Goal: Task Accomplishment & Management: Use online tool/utility

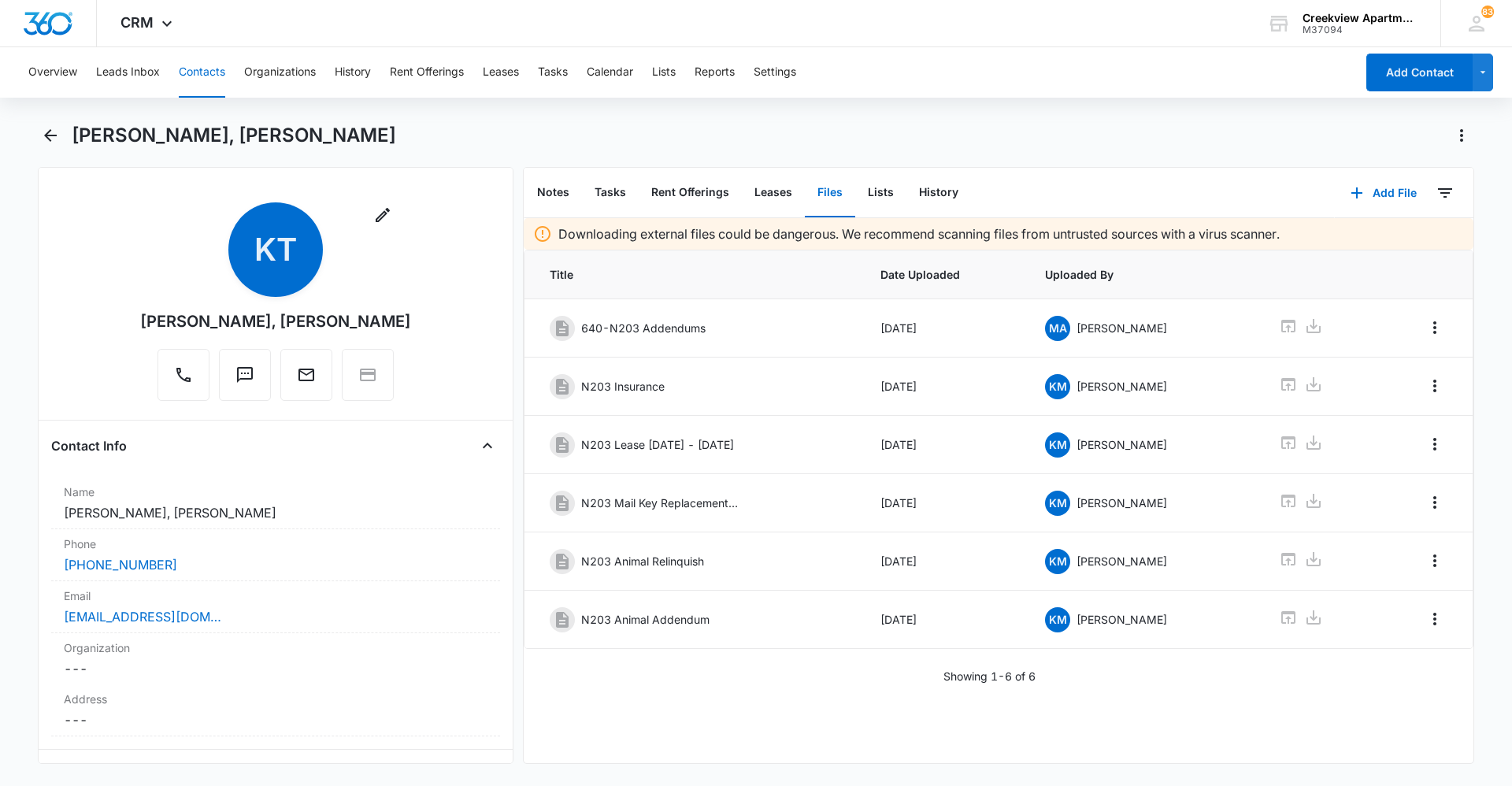
click at [667, 695] on div "Downloading external files could be dangerous. We recommend scanning files from…" at bounding box center [998, 491] width 950 height 545
drag, startPoint x: 627, startPoint y: 733, endPoint x: 580, endPoint y: 777, distance: 64.4
click at [627, 733] on div "Downloading external files could be dangerous. We recommend scanning files from…" at bounding box center [998, 491] width 950 height 545
drag, startPoint x: 723, startPoint y: 733, endPoint x: 541, endPoint y: 763, distance: 184.5
click at [723, 733] on div "Downloading external files could be dangerous. We recommend scanning files from…" at bounding box center [998, 491] width 950 height 545
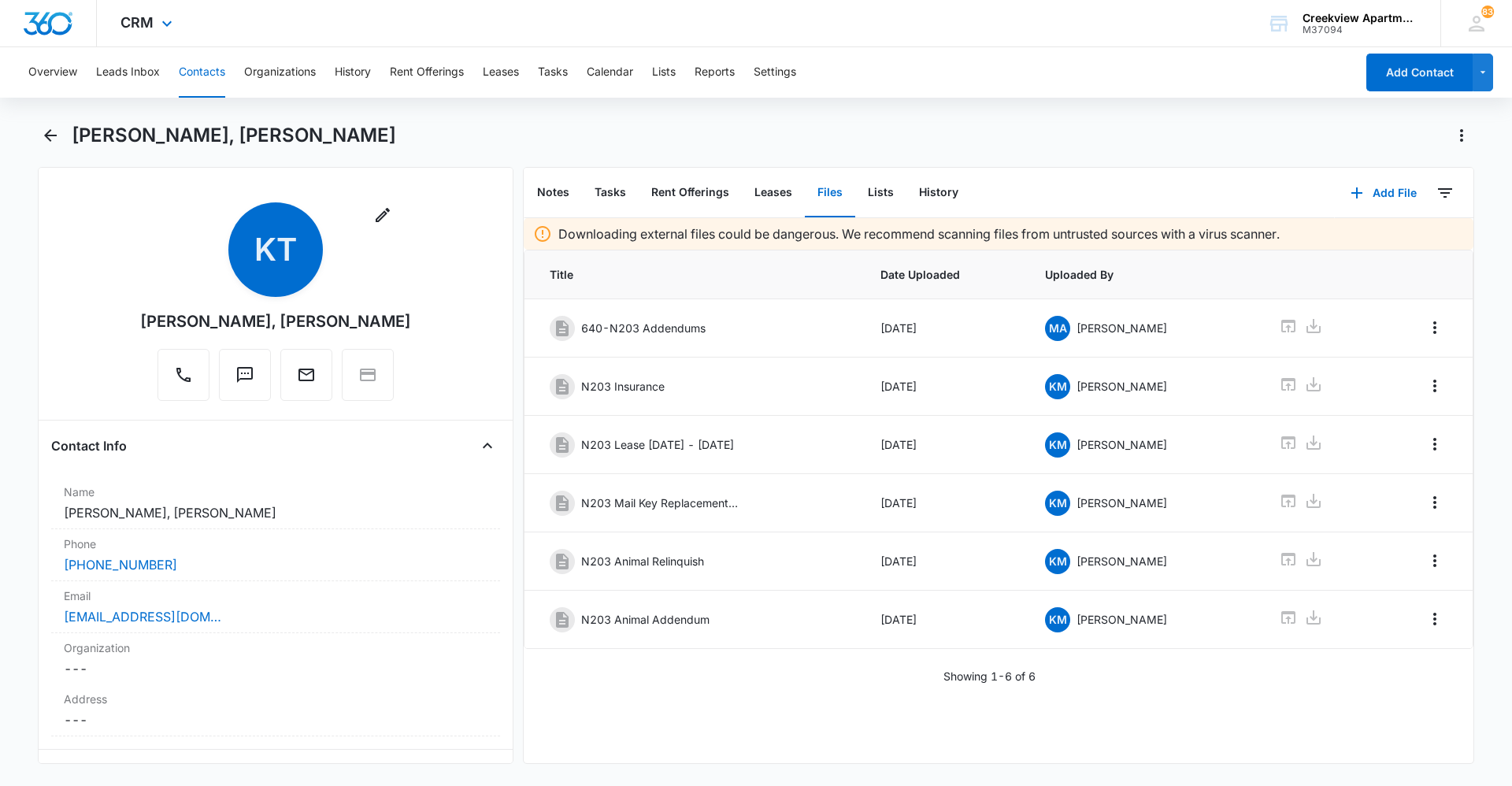
click at [867, 31] on div "CRM Apps Reputation Websites Forms CRM Email Social Content Ads Intelligence Fi…" at bounding box center [756, 23] width 1512 height 47
click at [993, 714] on div "Downloading external files could be dangerous. We recommend scanning files from…" at bounding box center [998, 491] width 950 height 545
click at [649, 730] on div "Downloading external files could be dangerous. We recommend scanning files from…" at bounding box center [998, 491] width 950 height 545
click at [709, 719] on div "Downloading external files could be dangerous. We recommend scanning files from…" at bounding box center [998, 491] width 950 height 545
click at [729, 734] on div "Downloading external files could be dangerous. We recommend scanning files from…" at bounding box center [998, 491] width 950 height 545
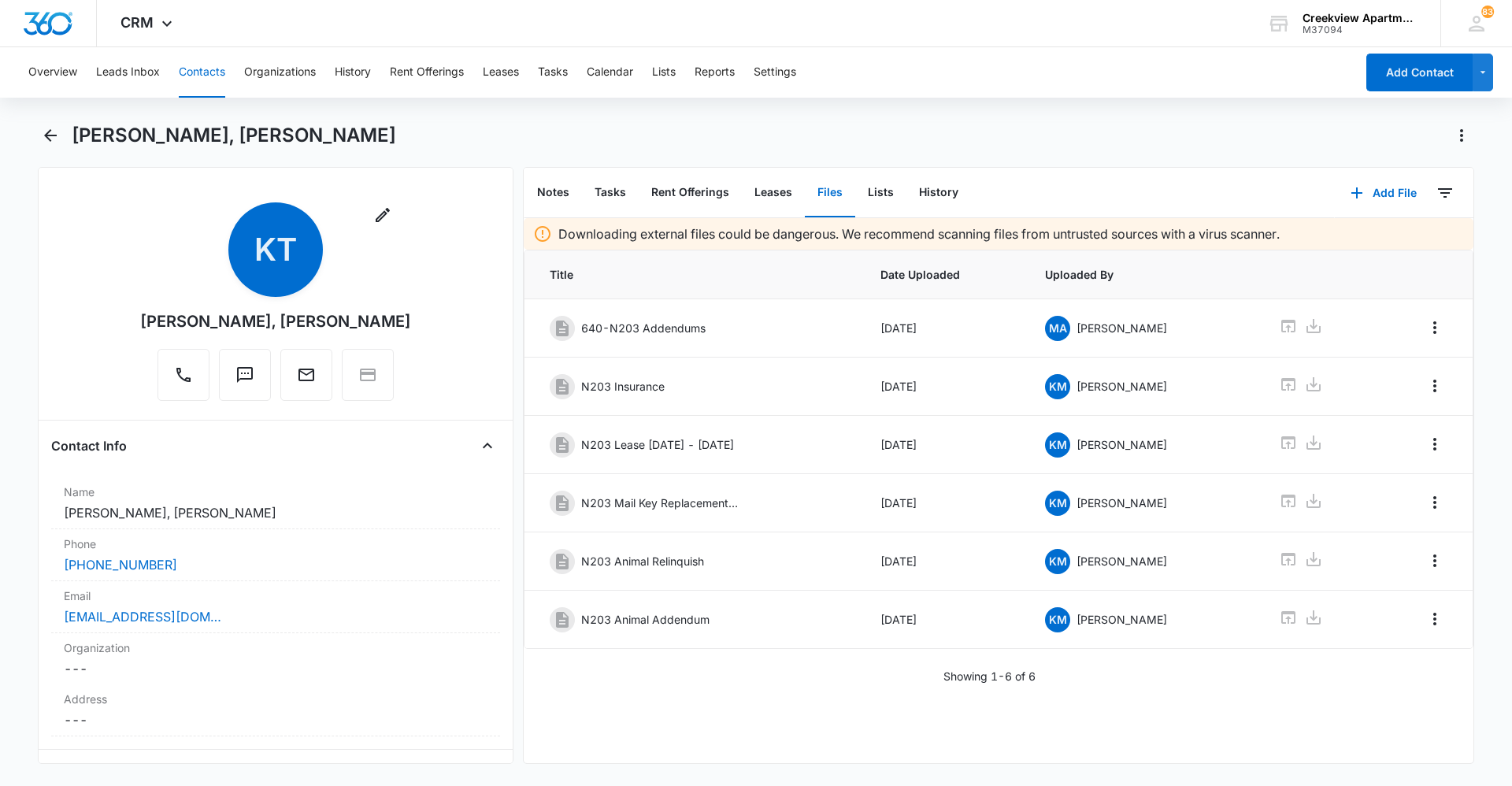
click at [646, 690] on div "Downloading external files could be dangerous. We recommend scanning files from…" at bounding box center [998, 491] width 950 height 545
click at [727, 782] on div "[PERSON_NAME], [PERSON_NAME] Remove [PERSON_NAME], [PERSON_NAME] Contact Info N…" at bounding box center [756, 453] width 1437 height 660
drag, startPoint x: 639, startPoint y: 742, endPoint x: 604, endPoint y: 784, distance: 54.7
click at [639, 742] on div "Downloading external files could be dangerous. We recommend scanning files from…" at bounding box center [998, 491] width 950 height 545
drag, startPoint x: 592, startPoint y: 769, endPoint x: 569, endPoint y: 769, distance: 23.0
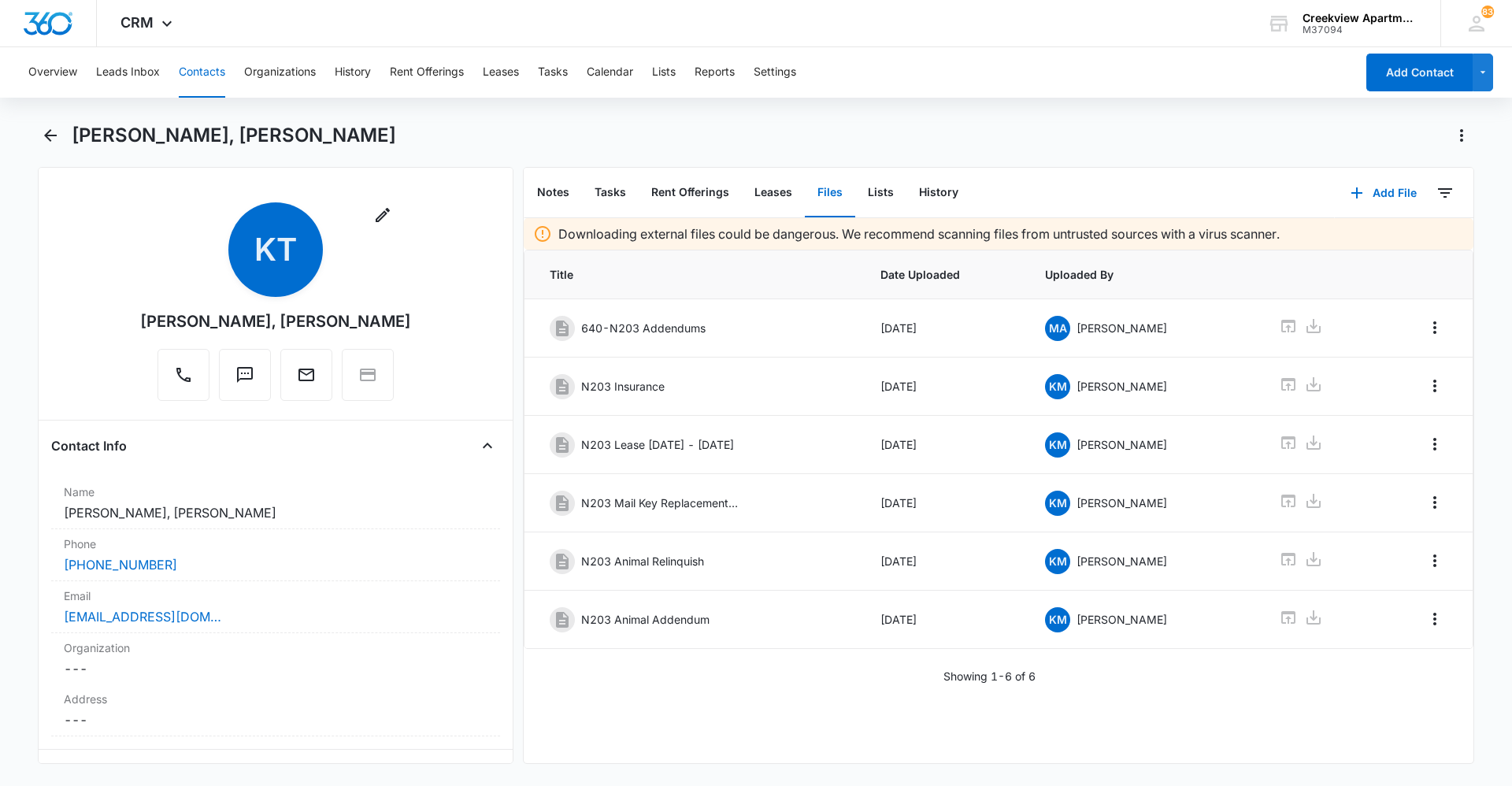
click at [592, 769] on div "[PERSON_NAME], [PERSON_NAME] Remove [PERSON_NAME], [PERSON_NAME] Contact Info N…" at bounding box center [756, 453] width 1437 height 660
click at [1023, 155] on div "[PERSON_NAME], [PERSON_NAME]" at bounding box center [756, 145] width 1437 height 44
click at [589, 762] on div "Notes Tasks Rent Offerings Leases Files Lists History Add File 0 Downloading ex…" at bounding box center [998, 465] width 951 height 597
click at [995, 163] on div "[PERSON_NAME], [PERSON_NAME]" at bounding box center [756, 145] width 1437 height 44
click at [1109, 144] on div "[PERSON_NAME], [PERSON_NAME]" at bounding box center [773, 136] width 1402 height 25
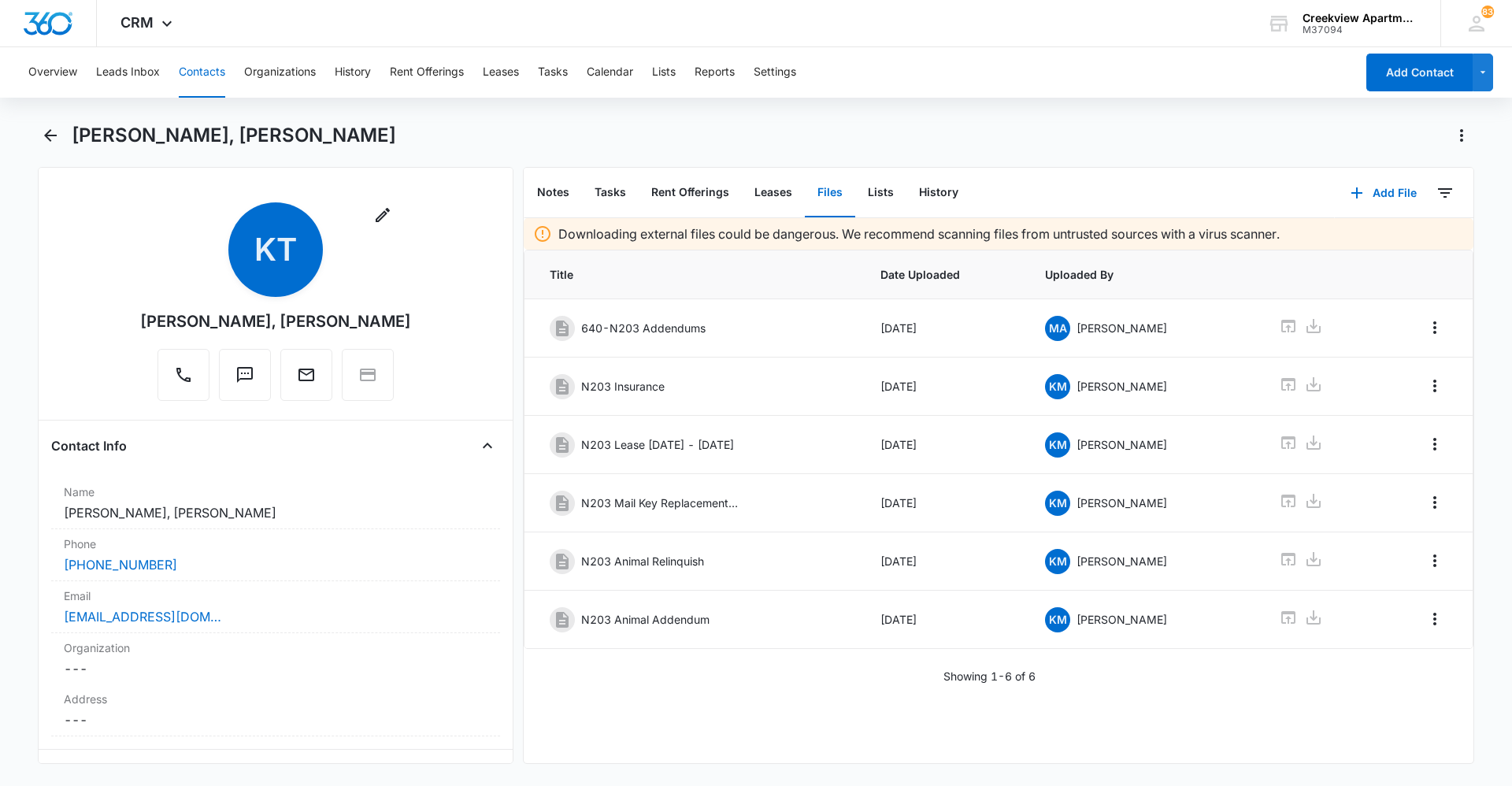
click at [200, 75] on button "Contacts" at bounding box center [202, 71] width 46 height 50
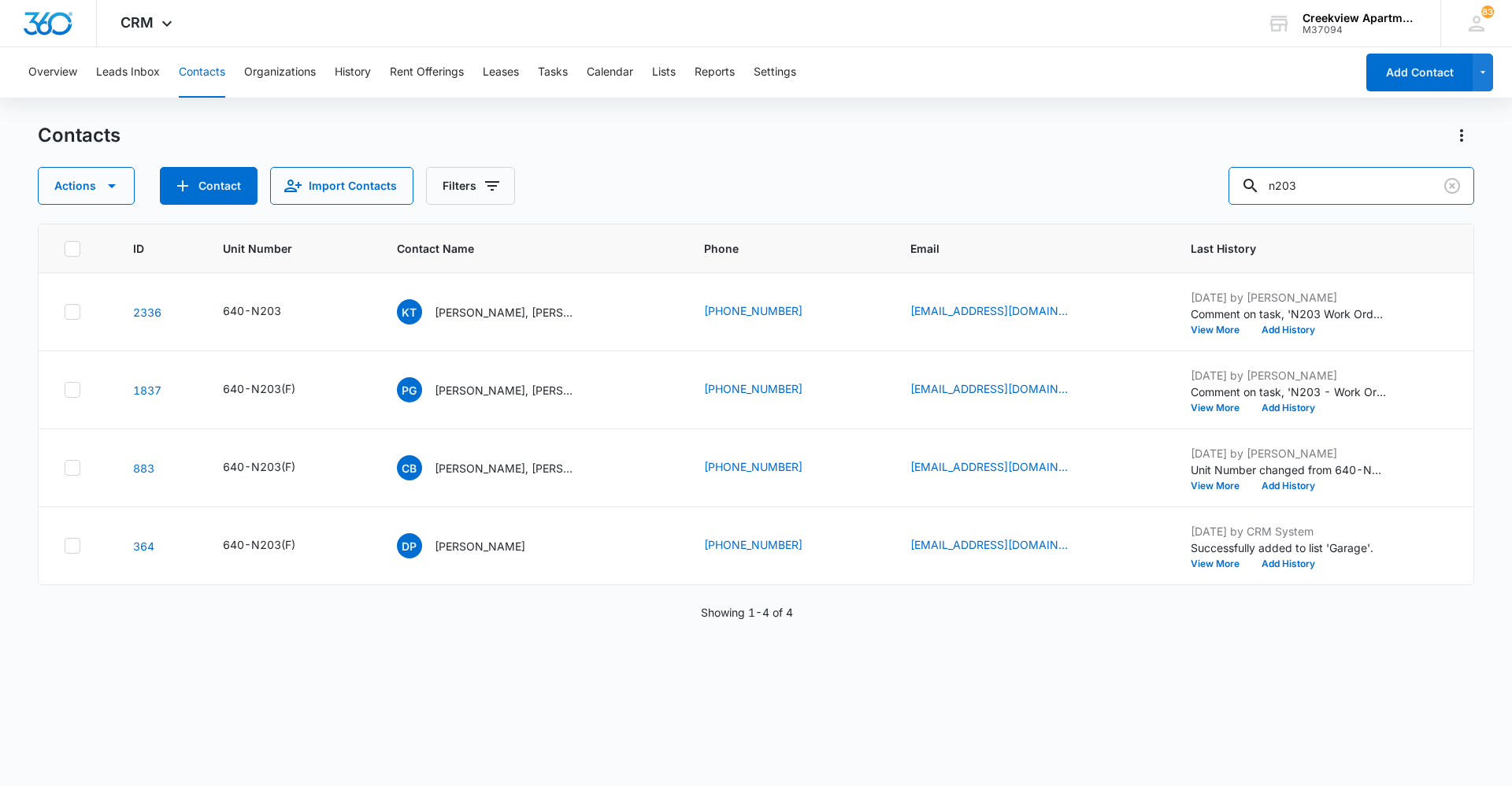
drag, startPoint x: 1394, startPoint y: 191, endPoint x: 1209, endPoint y: 199, distance: 185.2
click at [1209, 199] on div "Actions Contact Import Contacts Filters n203" at bounding box center [756, 186] width 1437 height 38
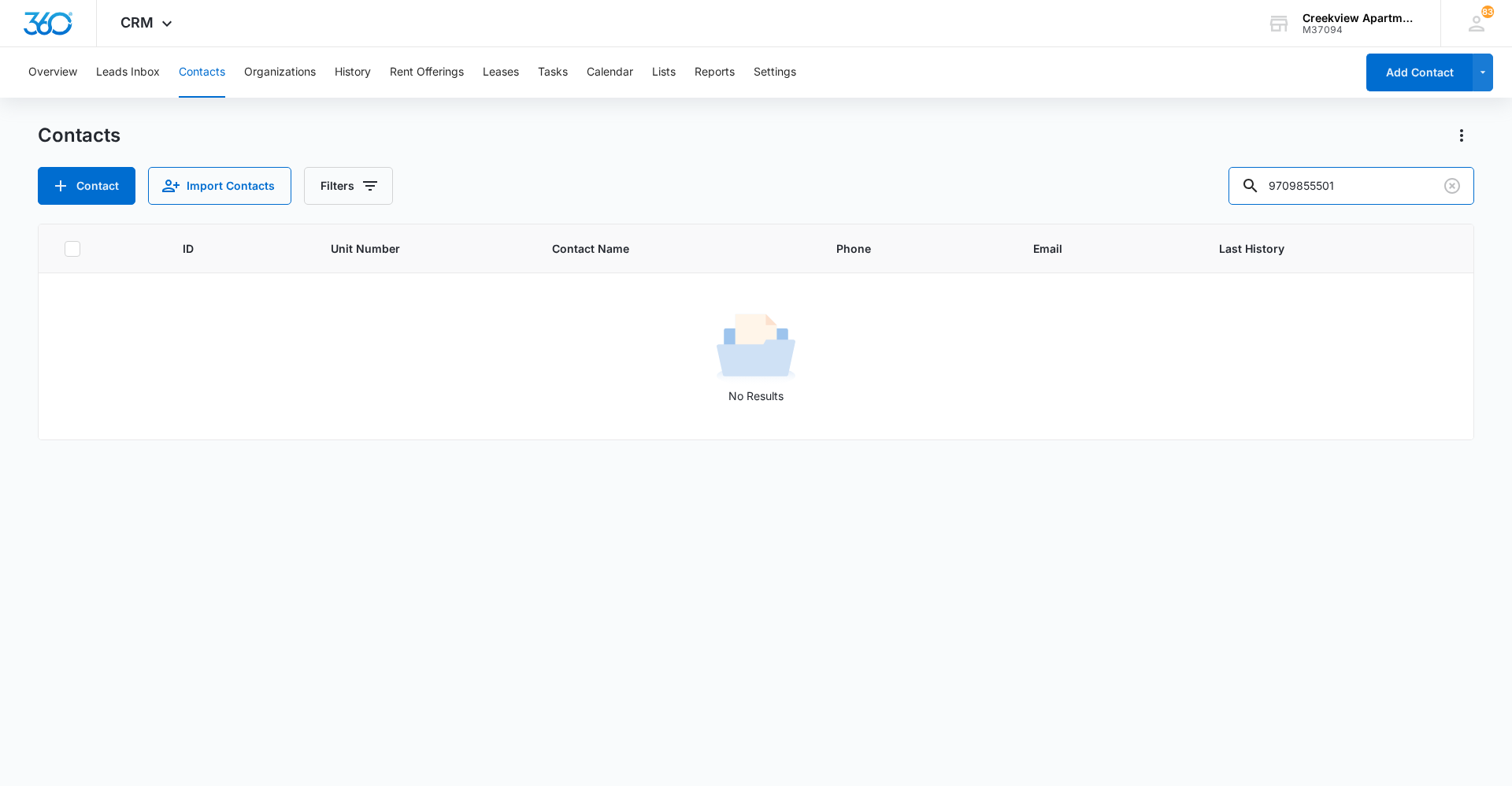
drag, startPoint x: 1346, startPoint y: 188, endPoint x: 1179, endPoint y: 194, distance: 167.1
click at [1179, 194] on div "Contact Import Contacts Filters 9709855501" at bounding box center [756, 186] width 1437 height 38
type input "j303"
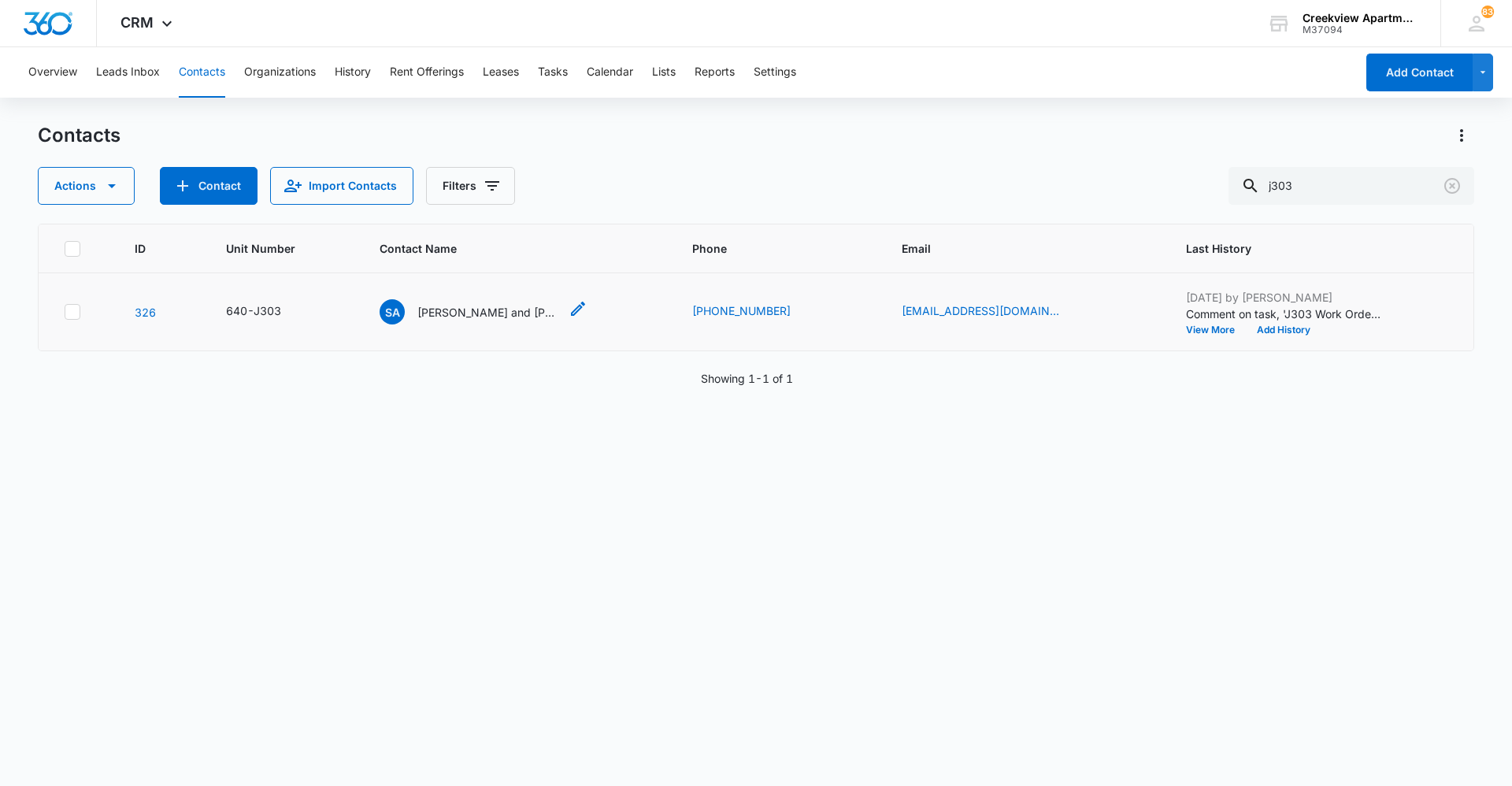
click at [457, 315] on p "[PERSON_NAME] and [PERSON_NAME], [PERSON_NAME]" at bounding box center [488, 312] width 141 height 17
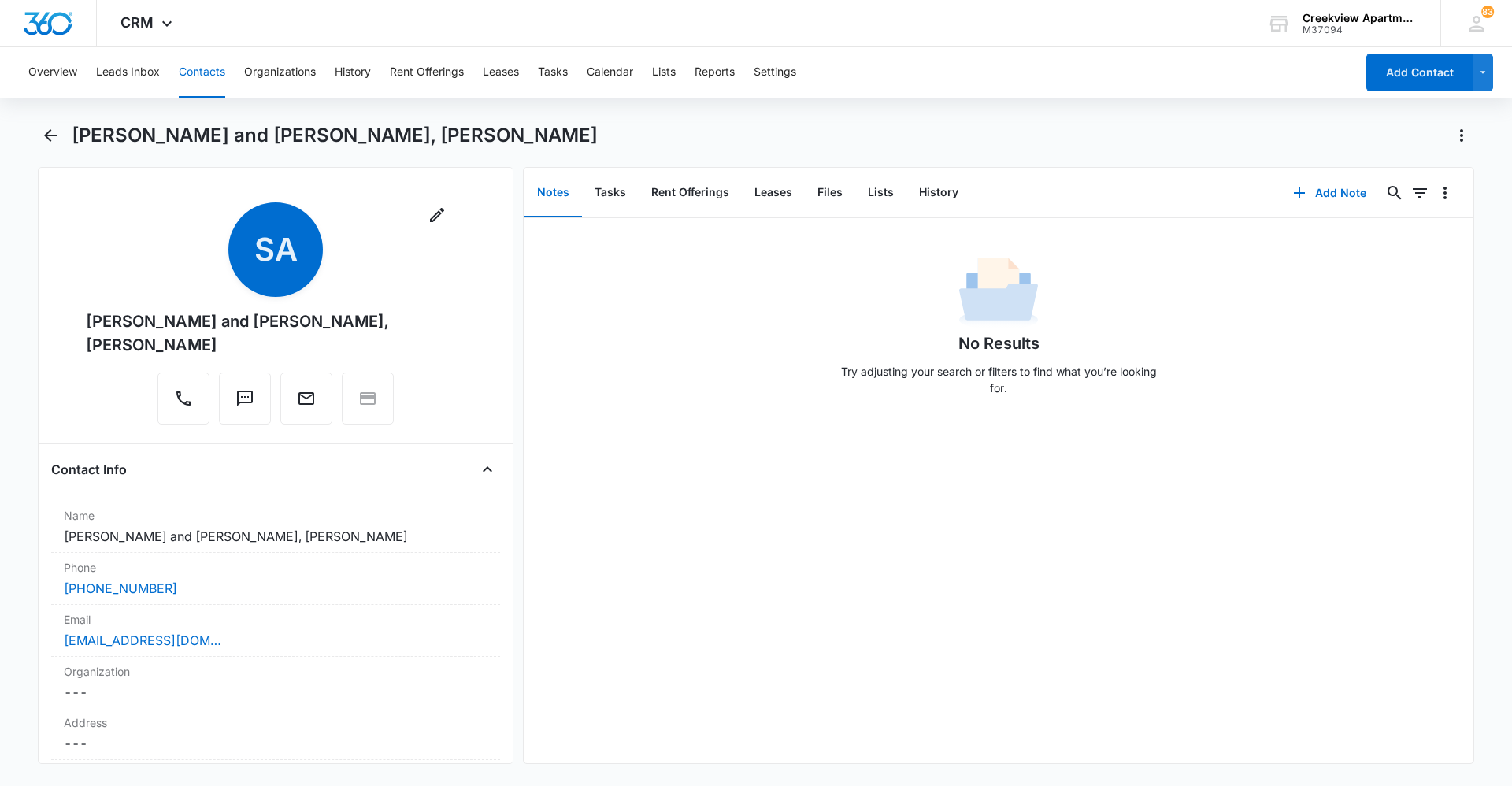
drag, startPoint x: 565, startPoint y: 632, endPoint x: 441, endPoint y: 769, distance: 184.8
click at [565, 632] on div "No Results Try adjusting your search or filters to find what you’re looking for." at bounding box center [998, 491] width 950 height 545
click at [1315, 498] on div "No Results Try adjusting your search or filters to find what you’re looking for." at bounding box center [998, 491] width 950 height 545
click at [834, 445] on div "No Results Try adjusting your search or filters to find what you’re looking for." at bounding box center [998, 491] width 950 height 545
click at [1131, 616] on div "No Results Try adjusting your search or filters to find what you’re looking for." at bounding box center [998, 491] width 950 height 545
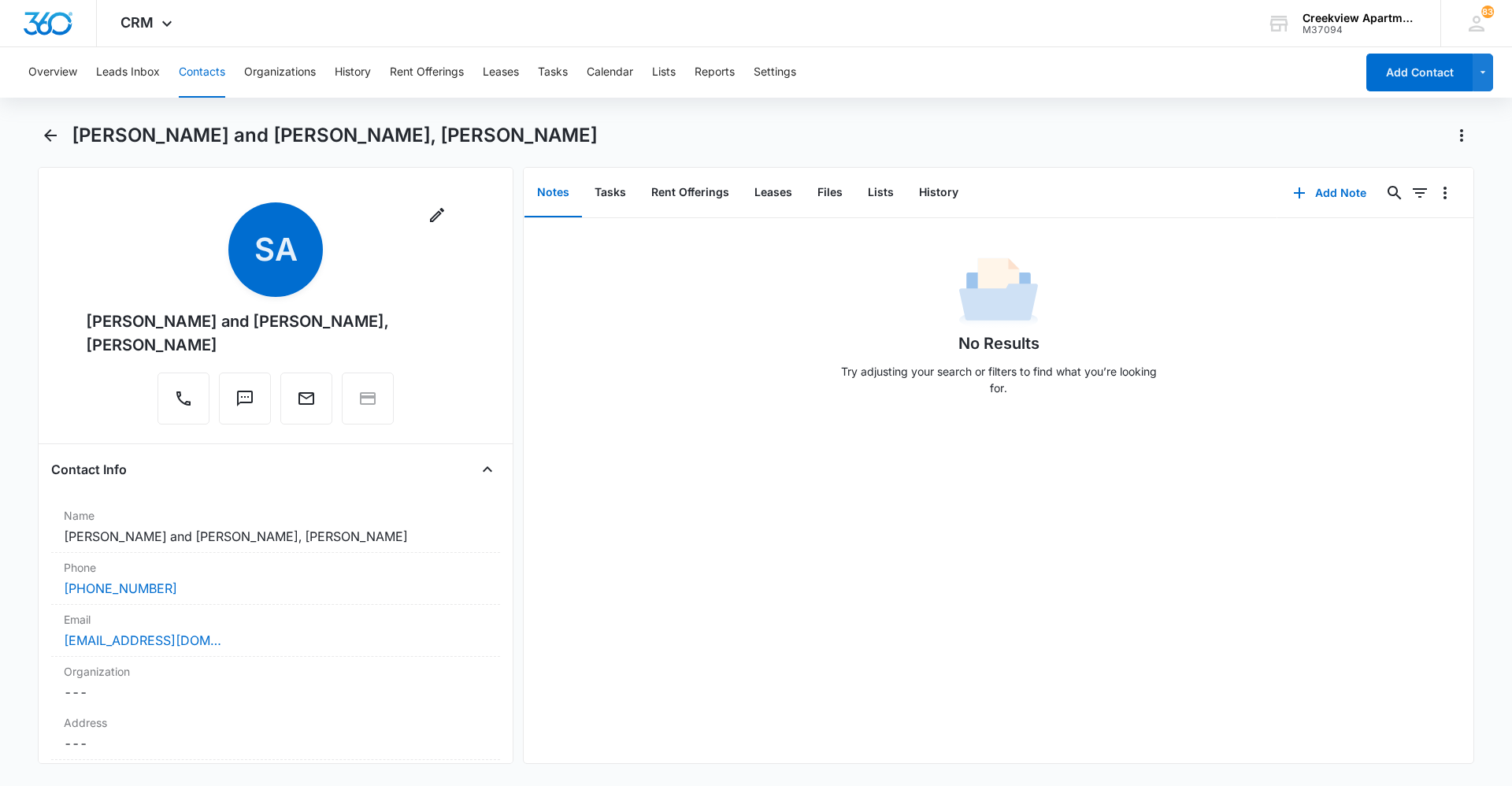
click at [777, 676] on div "No Results Try adjusting your search or filters to find what you’re looking for." at bounding box center [998, 491] width 950 height 545
click at [561, 712] on div "No Results Try adjusting your search or filters to find what you’re looking for." at bounding box center [998, 491] width 950 height 545
click at [573, 691] on div "No Results Try adjusting your search or filters to find what you’re looking for." at bounding box center [998, 491] width 950 height 545
click at [821, 516] on div "No Results Try adjusting your search or filters to find what you’re looking for." at bounding box center [998, 491] width 950 height 545
click at [746, 516] on div "No Results Try adjusting your search or filters to find what you’re looking for." at bounding box center [998, 491] width 950 height 545
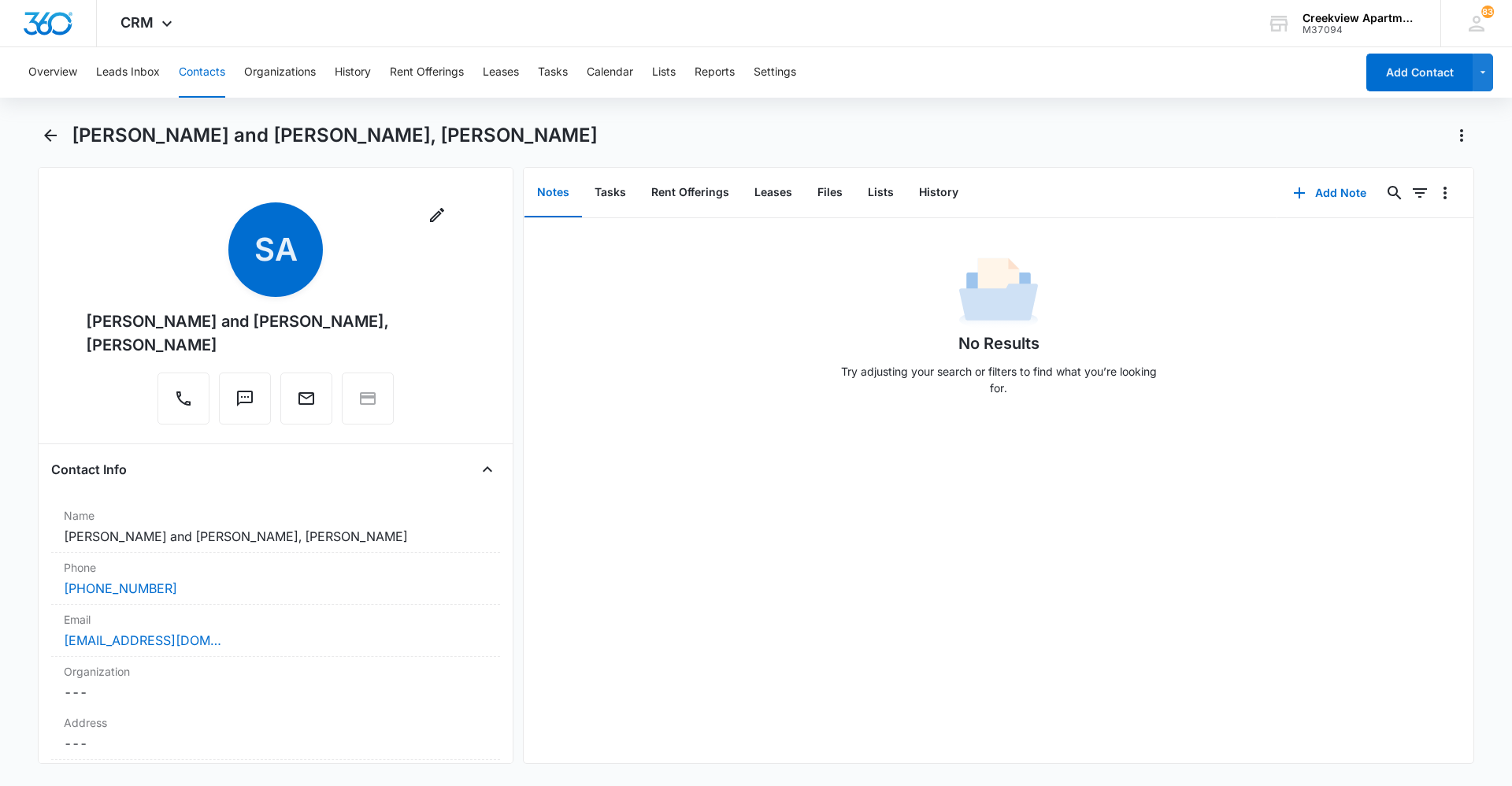
click at [735, 453] on div "No Results Try adjusting your search or filters to find what you’re looking for." at bounding box center [998, 491] width 950 height 545
click at [588, 725] on div "No Results Try adjusting your search or filters to find what you’re looking for." at bounding box center [998, 491] width 950 height 545
click at [551, 710] on div "No Results Try adjusting your search or filters to find what you’re looking for." at bounding box center [998, 491] width 950 height 545
click at [721, 524] on div "No Results Try adjusting your search or filters to find what you’re looking for." at bounding box center [998, 491] width 950 height 545
click at [203, 81] on button "Contacts" at bounding box center [202, 71] width 46 height 50
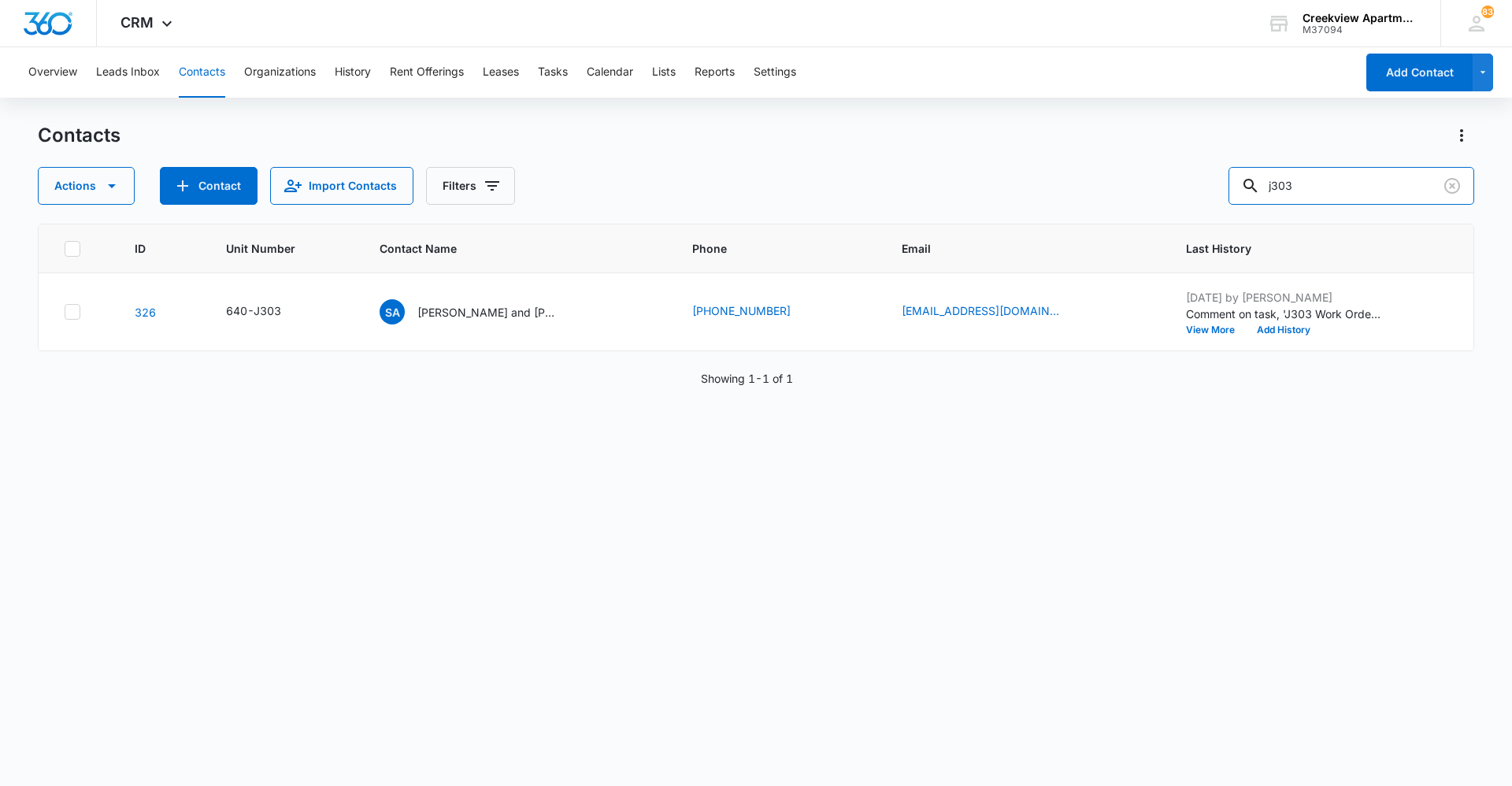
drag, startPoint x: 1348, startPoint y: 198, endPoint x: 1226, endPoint y: 198, distance: 122.0
click at [1226, 198] on div "Actions Contact Import Contacts Filters j303" at bounding box center [756, 186] width 1437 height 38
click at [549, 78] on button "Tasks" at bounding box center [553, 71] width 30 height 50
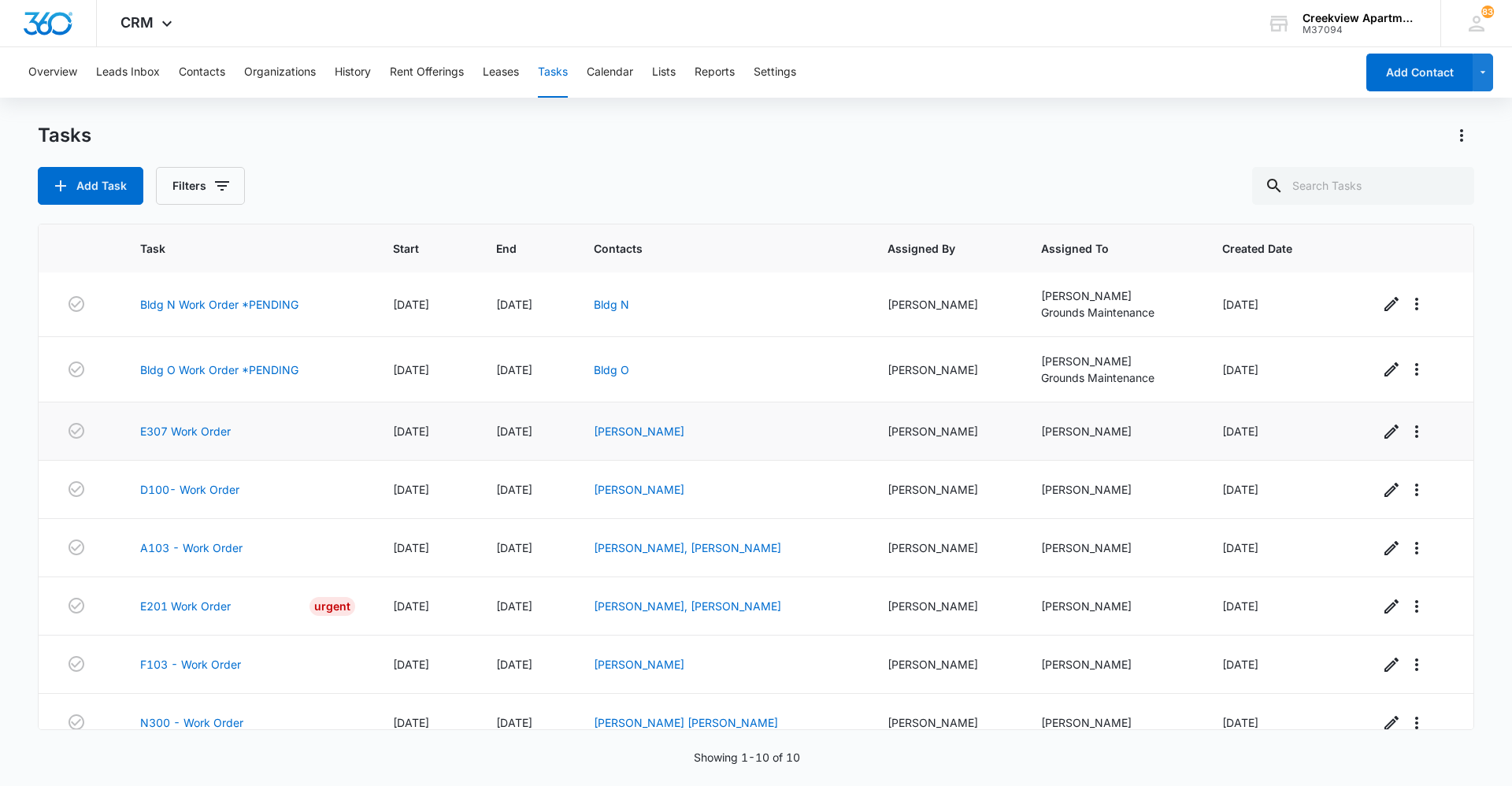
scroll to position [140, 0]
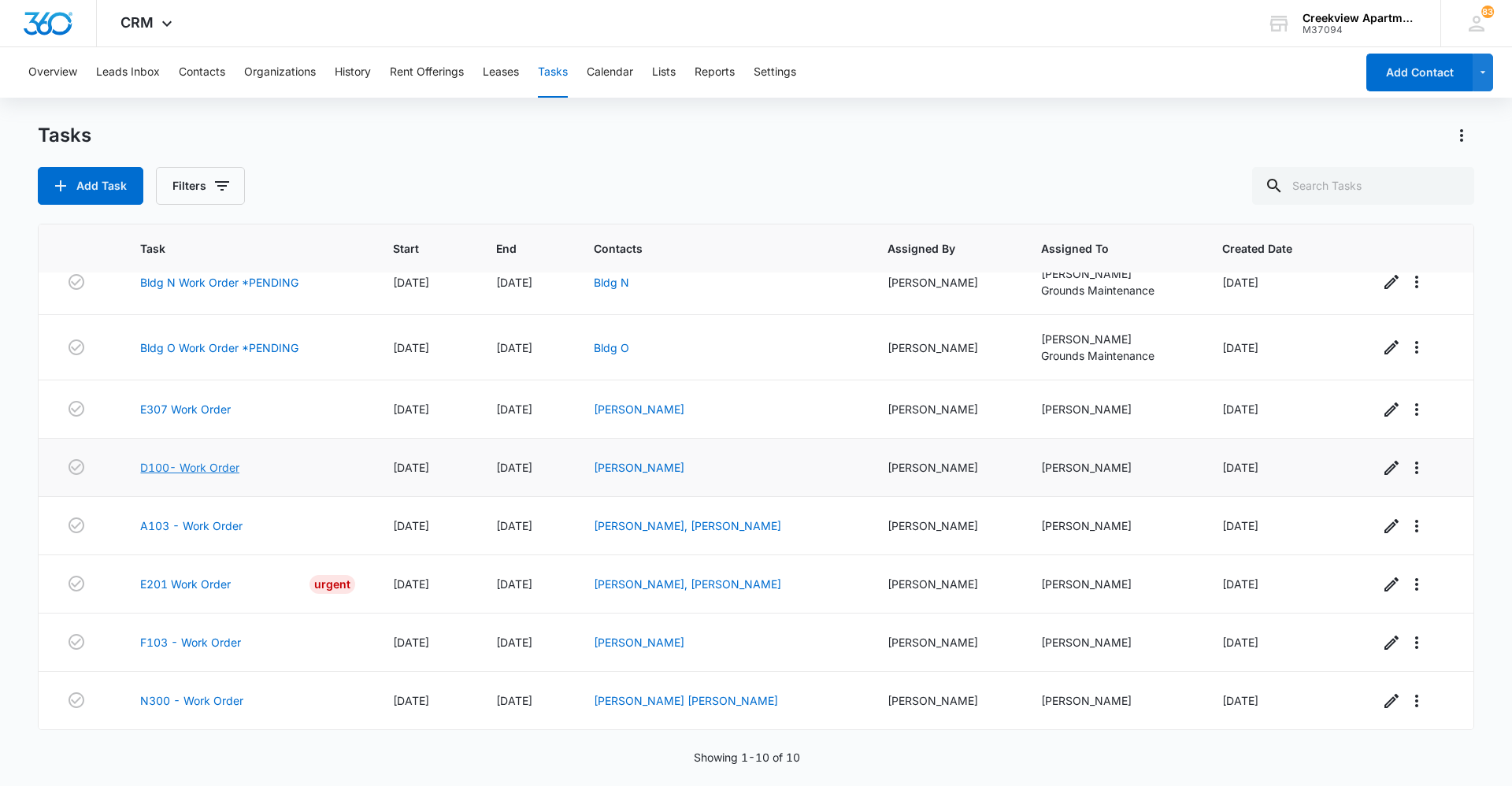
click at [222, 470] on link "D100- Work Order" at bounding box center [189, 467] width 99 height 17
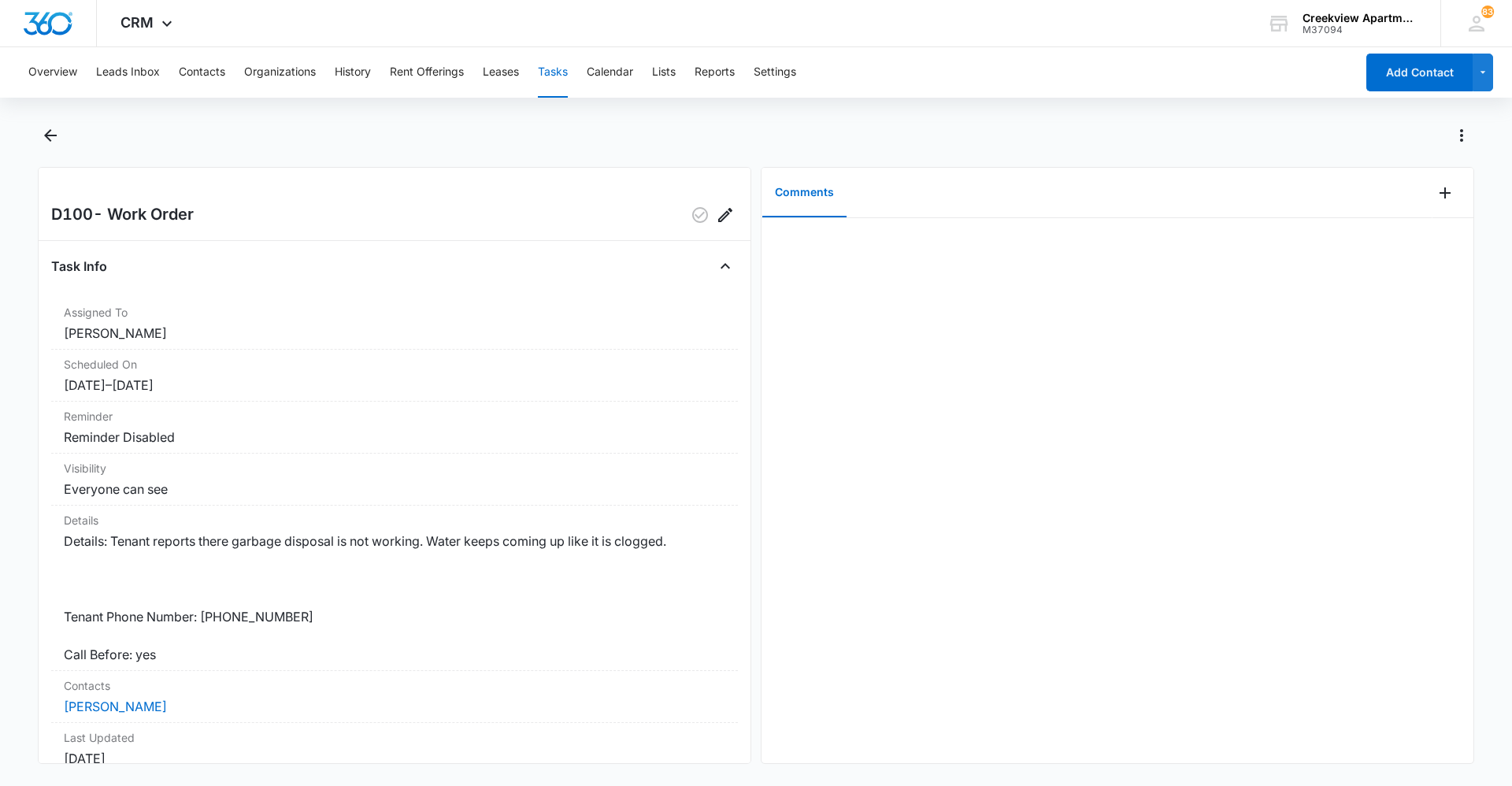
click at [770, 601] on div at bounding box center [1117, 491] width 712 height 545
click at [599, 570] on dd "Details: Tenant reports there garbage disposal is not working. Water keeps comi…" at bounding box center [394, 597] width 662 height 133
drag, startPoint x: 52, startPoint y: 141, endPoint x: 72, endPoint y: 140, distance: 20.0
click at [51, 141] on icon "Back" at bounding box center [51, 136] width 19 height 19
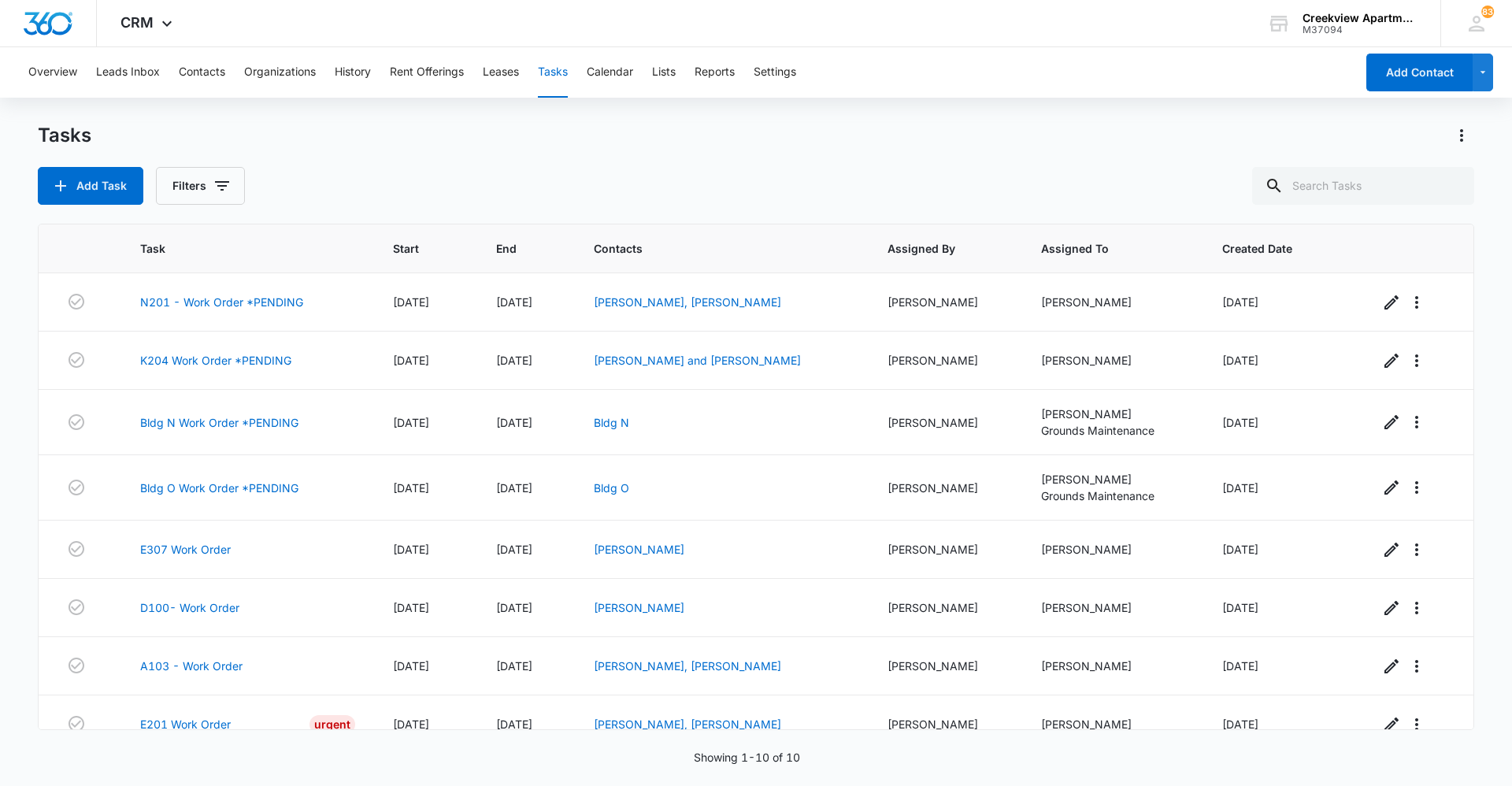
click at [410, 171] on div "Add Task Filters" at bounding box center [756, 186] width 1437 height 38
click at [793, 188] on div "Add Task Filters" at bounding box center [756, 186] width 1437 height 38
click at [551, 71] on button "Tasks" at bounding box center [553, 71] width 30 height 50
drag, startPoint x: 532, startPoint y: 146, endPoint x: 545, endPoint y: 302, distance: 156.5
click at [530, 146] on div "Tasks" at bounding box center [756, 136] width 1437 height 25
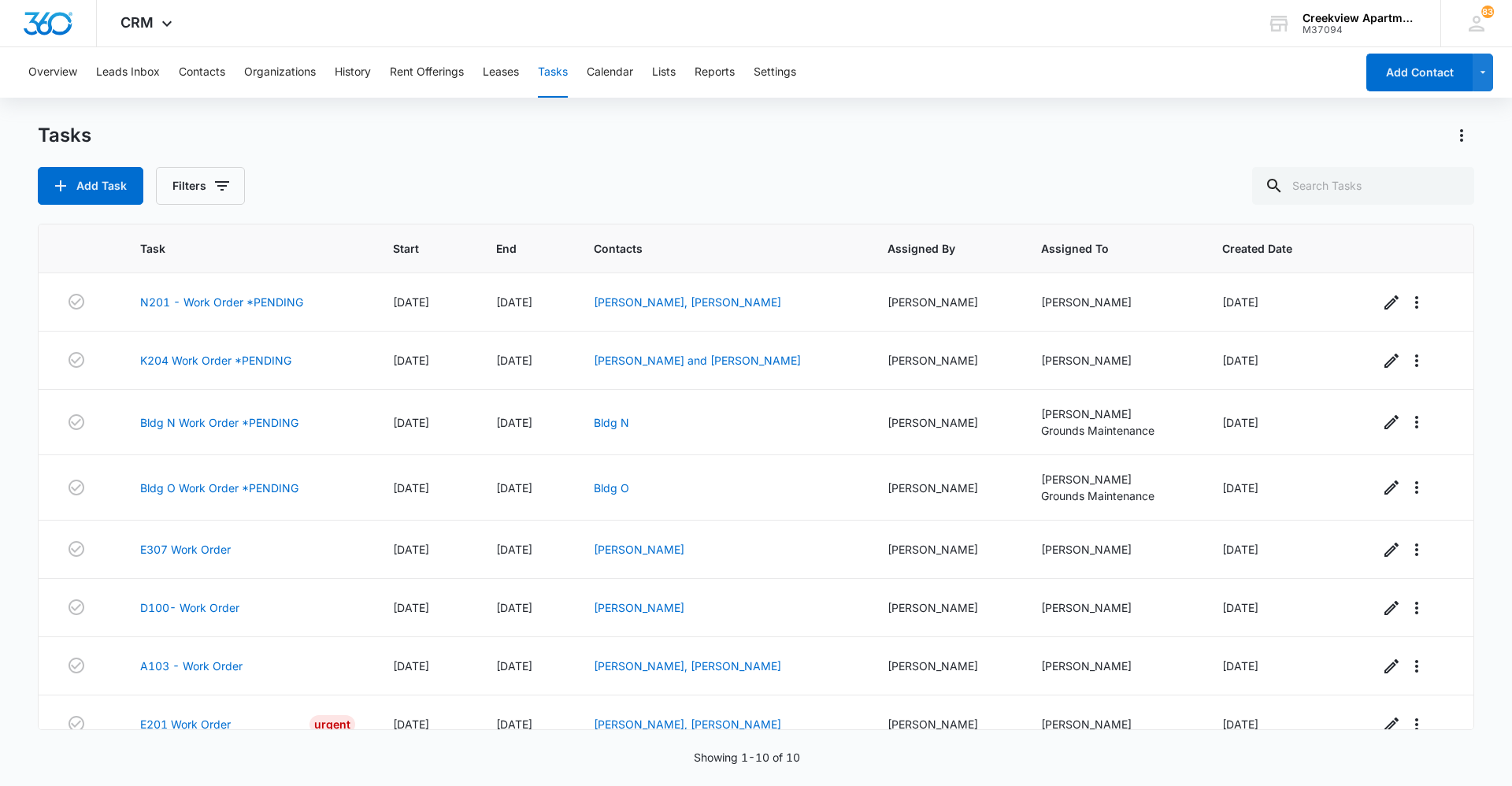
click at [1040, 171] on div "Add Task Filters" at bounding box center [756, 186] width 1437 height 38
drag, startPoint x: 503, startPoint y: 153, endPoint x: 553, endPoint y: 407, distance: 258.9
click at [503, 153] on div "Tasks Add Task Filters" at bounding box center [756, 164] width 1437 height 82
click at [438, 173] on div "Add Task Filters" at bounding box center [756, 186] width 1437 height 38
click at [665, 176] on div "Add Task Filters" at bounding box center [756, 186] width 1437 height 38
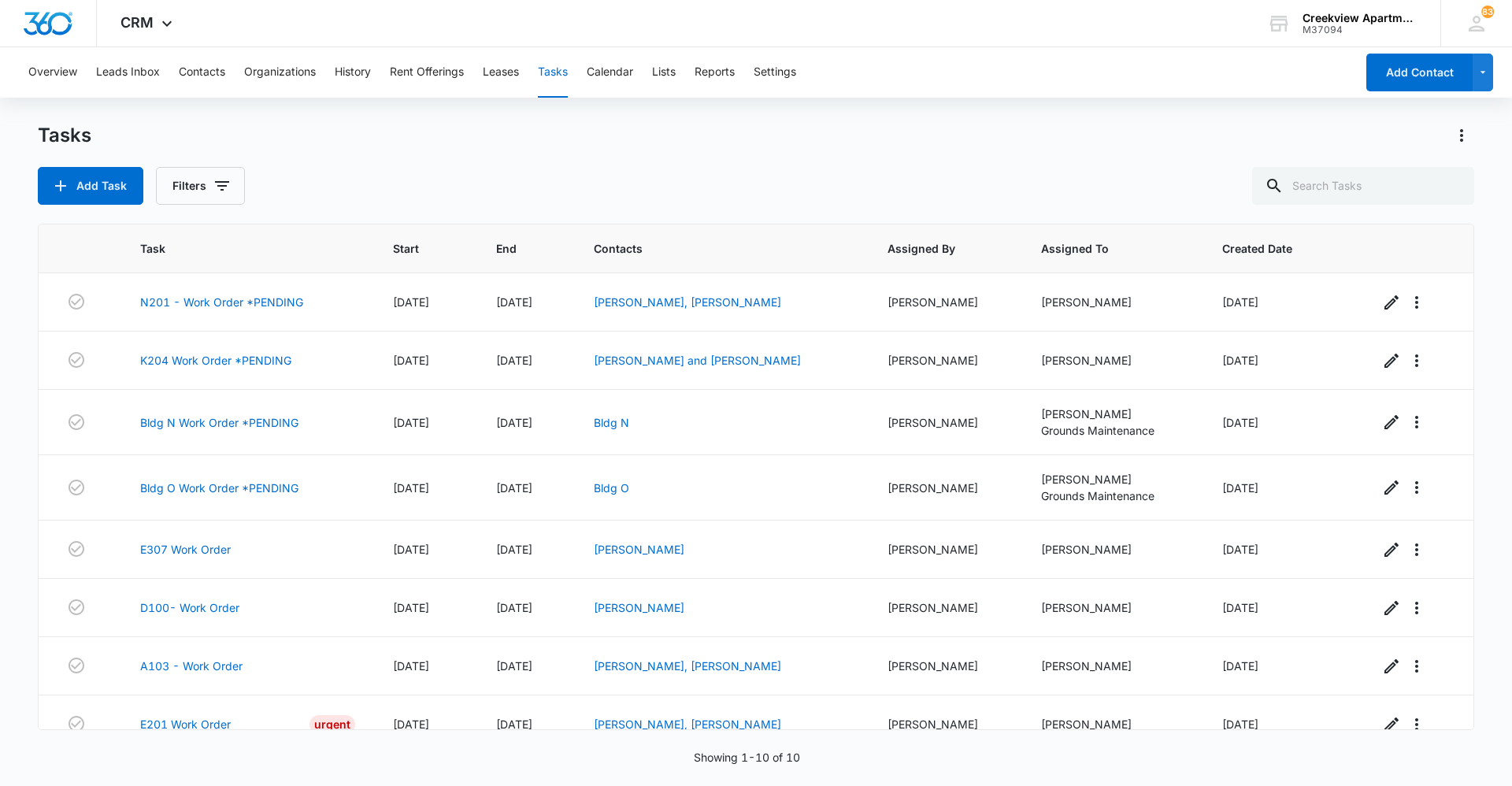
click at [757, 183] on div "Add Task Filters" at bounding box center [756, 186] width 1437 height 38
click at [534, 175] on div "Add Task Filters" at bounding box center [756, 186] width 1437 height 38
click at [497, 153] on div "Tasks Add Task Filters" at bounding box center [756, 164] width 1437 height 82
